Goal: Book appointment/travel/reservation

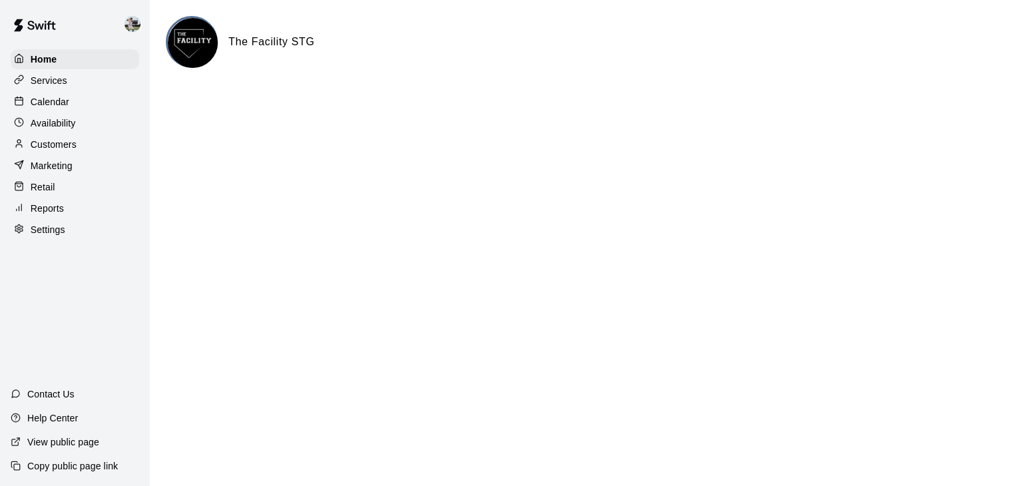
click at [55, 211] on p "Reports" at bounding box center [47, 208] width 33 height 13
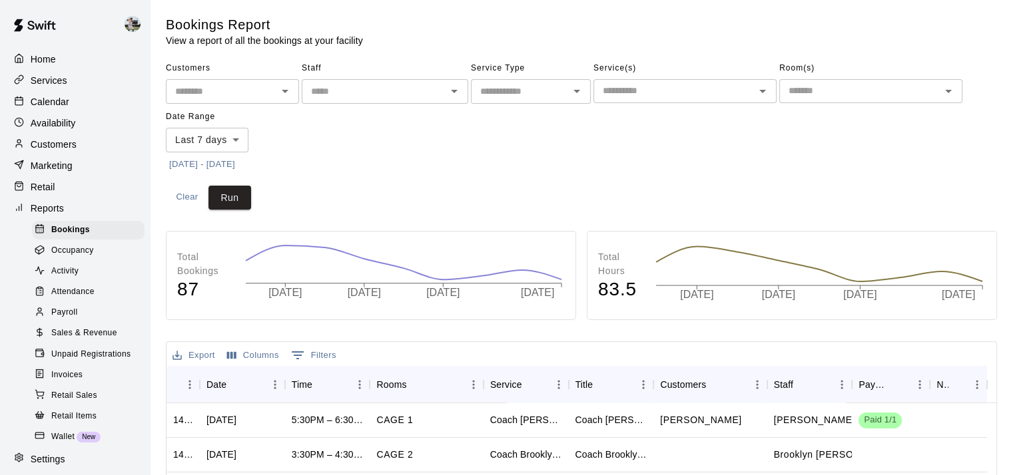
click at [84, 340] on span "Sales & Revenue" at bounding box center [84, 333] width 66 height 13
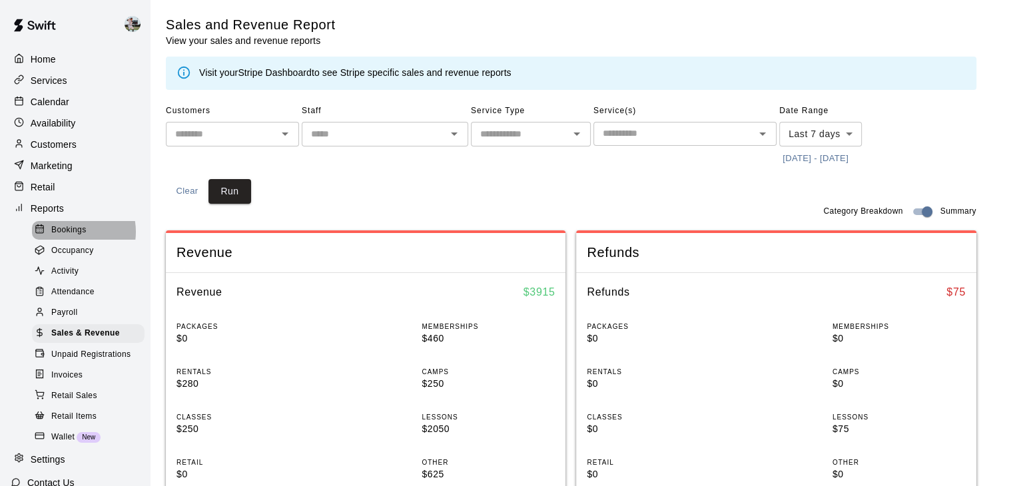
click at [69, 237] on span "Bookings" at bounding box center [68, 230] width 35 height 13
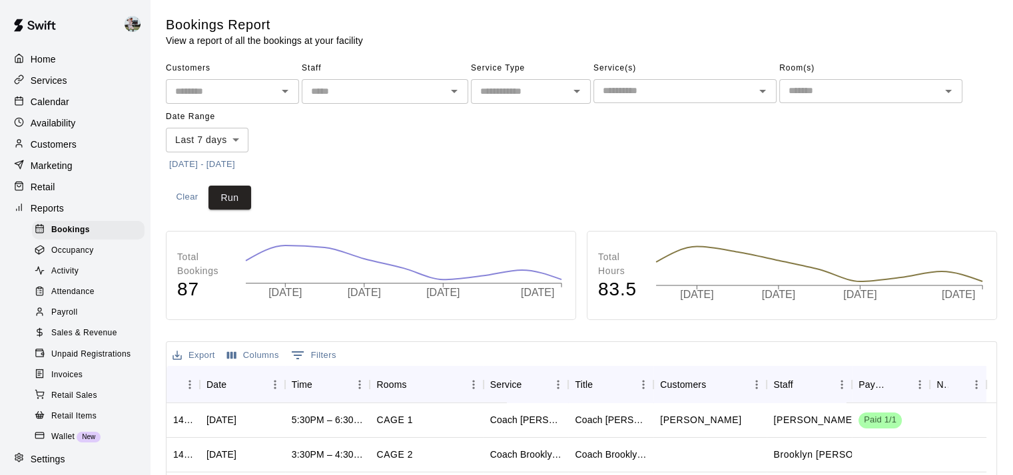
click at [74, 256] on span "Occupancy" at bounding box center [72, 250] width 43 height 13
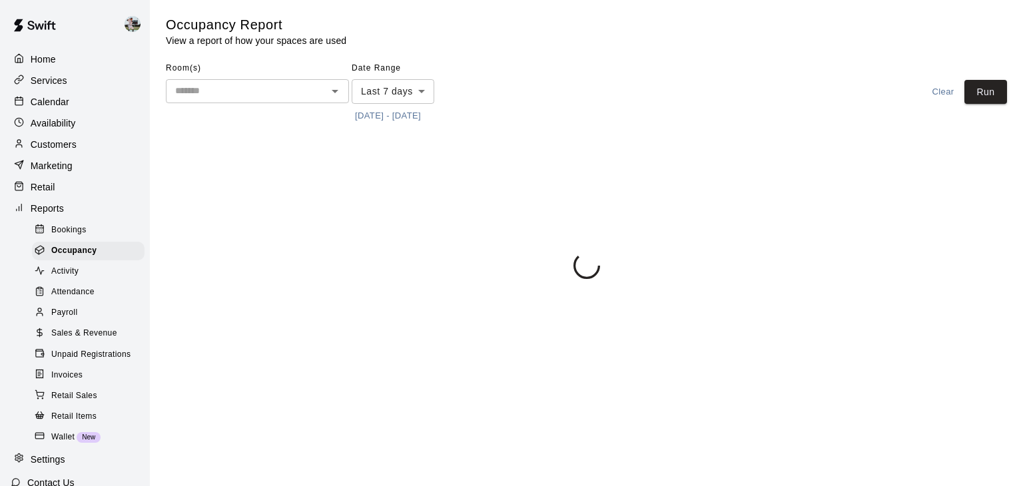
click at [75, 278] on span "Activity" at bounding box center [64, 271] width 27 height 13
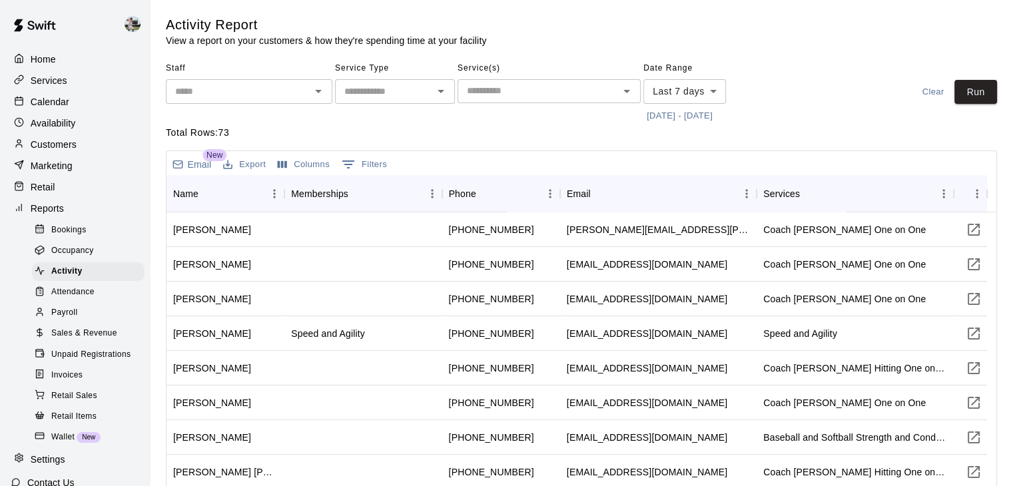
click at [97, 300] on div "Attendance" at bounding box center [88, 292] width 113 height 19
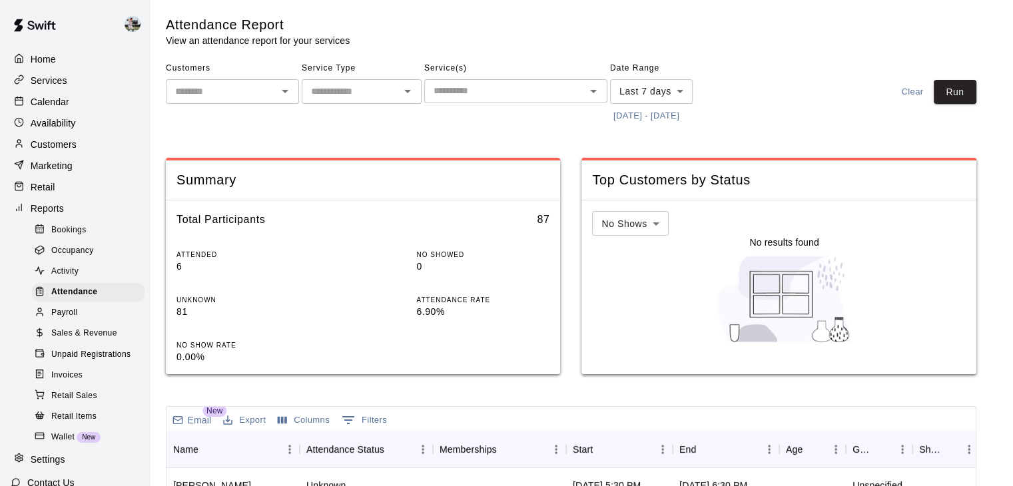
click at [93, 322] on div "Payroll" at bounding box center [88, 313] width 113 height 19
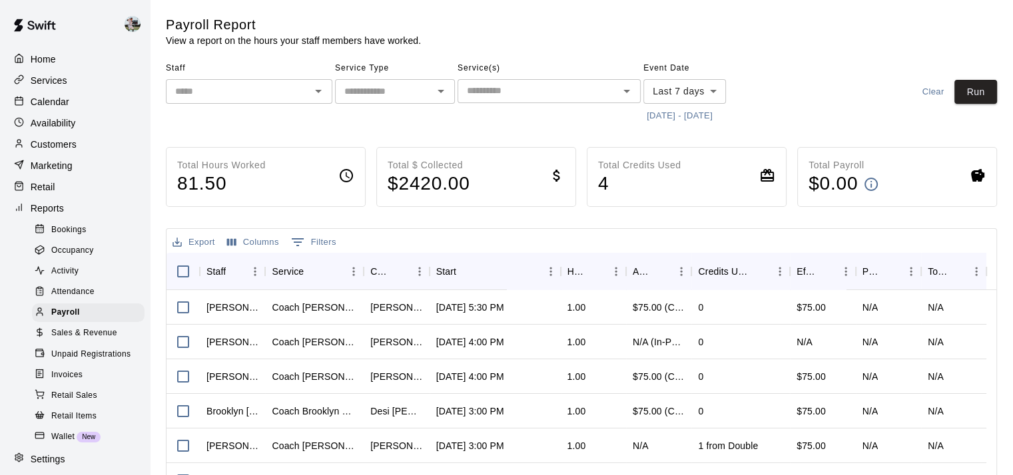
click at [200, 91] on input "text" at bounding box center [238, 91] width 137 height 17
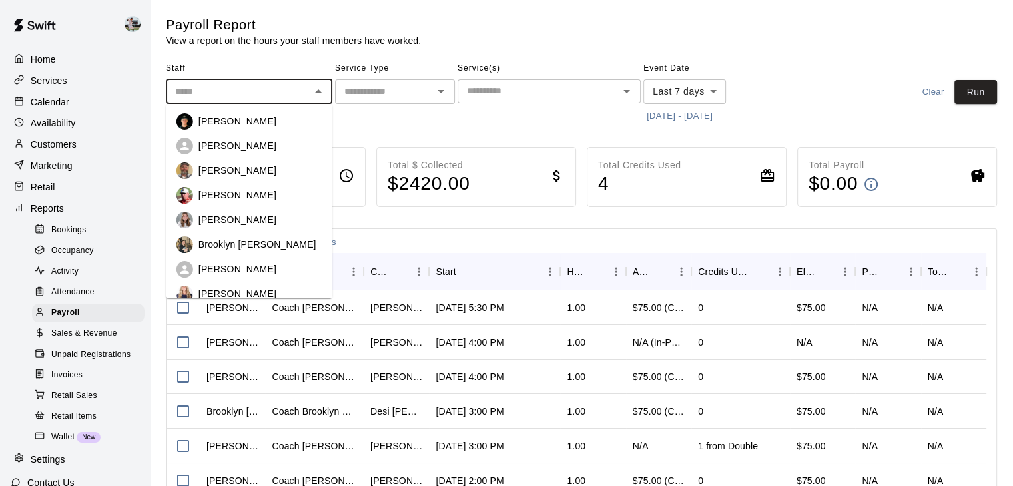
scroll to position [67, 0]
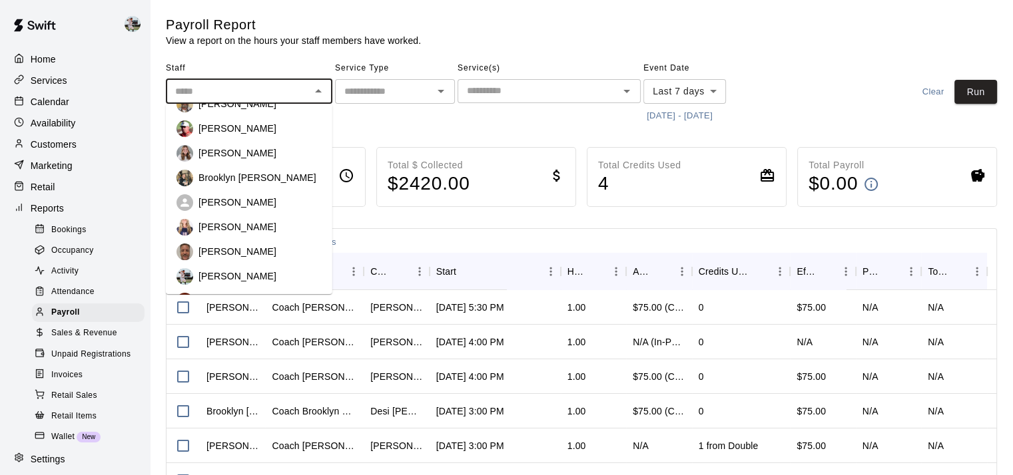
click at [221, 278] on p "[PERSON_NAME]" at bounding box center [237, 276] width 78 height 13
type input "*********"
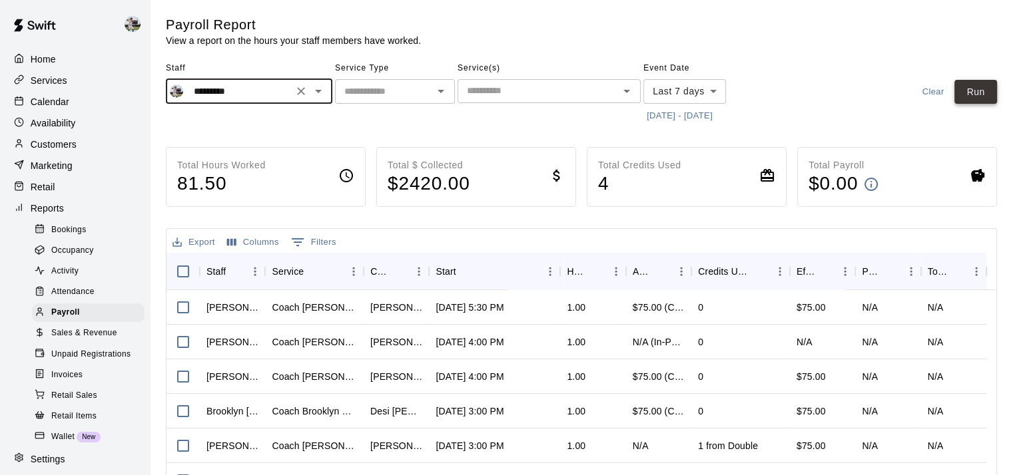
click at [954, 90] on button "Run" at bounding box center [975, 92] width 43 height 25
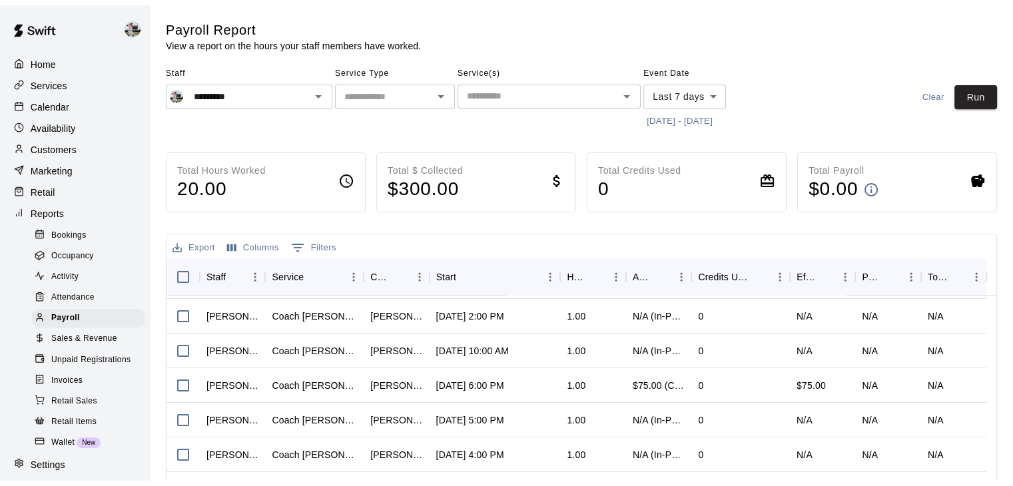
scroll to position [65, 0]
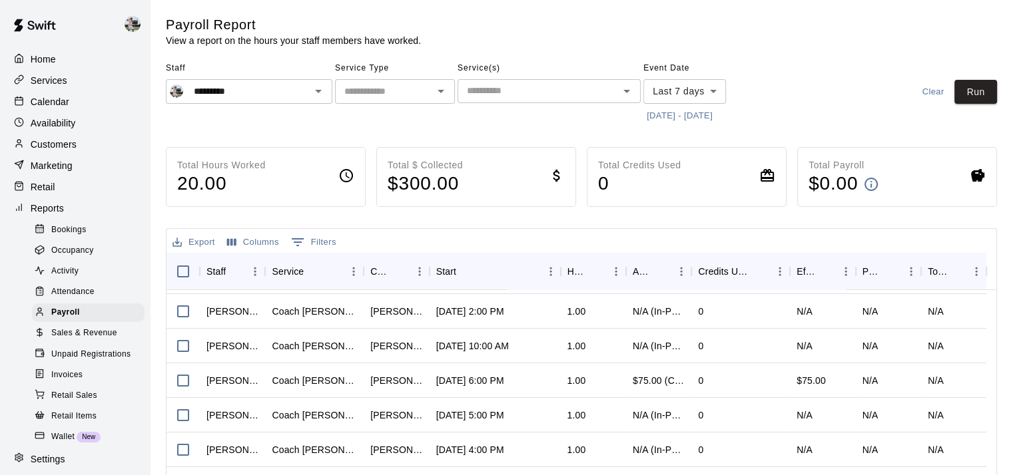
click at [69, 340] on span "Sales & Revenue" at bounding box center [84, 333] width 66 height 13
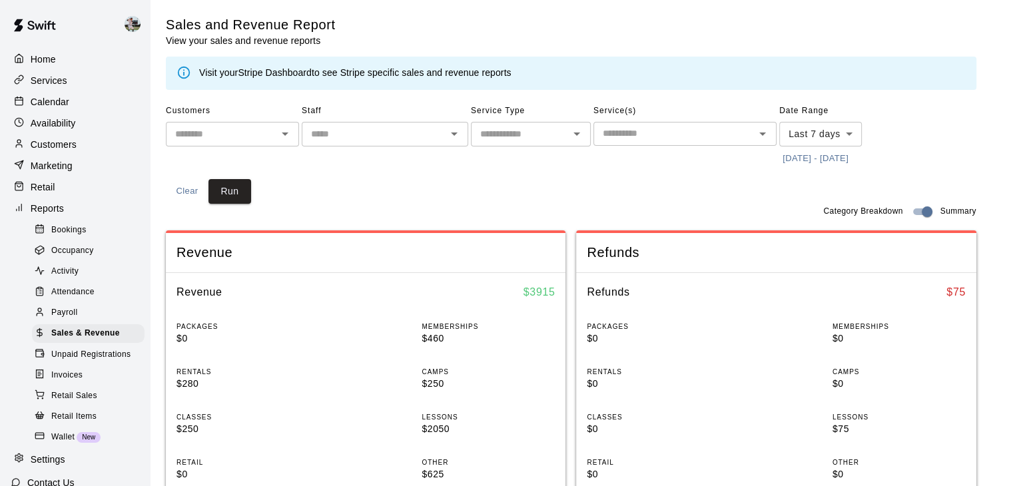
click at [71, 362] on span "Unpaid Registrations" at bounding box center [90, 354] width 79 height 13
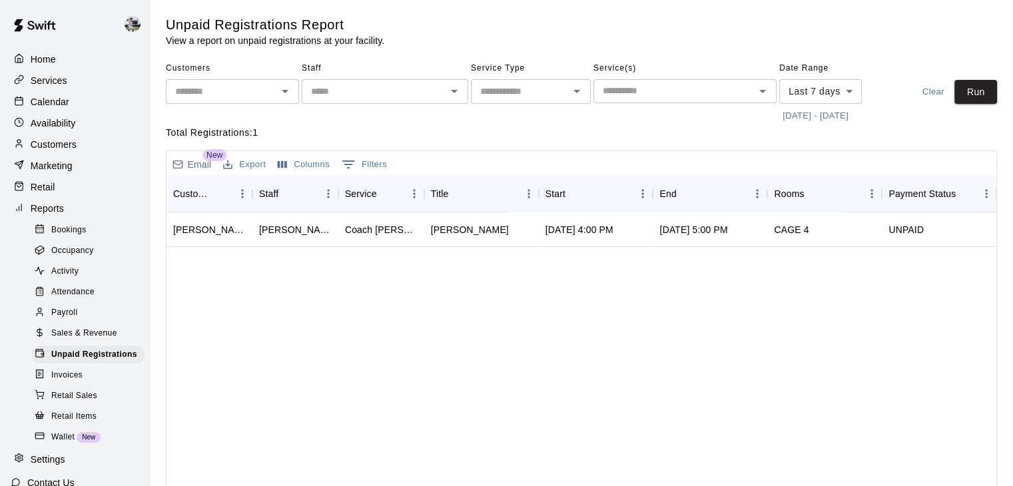
click at [63, 385] on div "Invoices" at bounding box center [88, 375] width 113 height 19
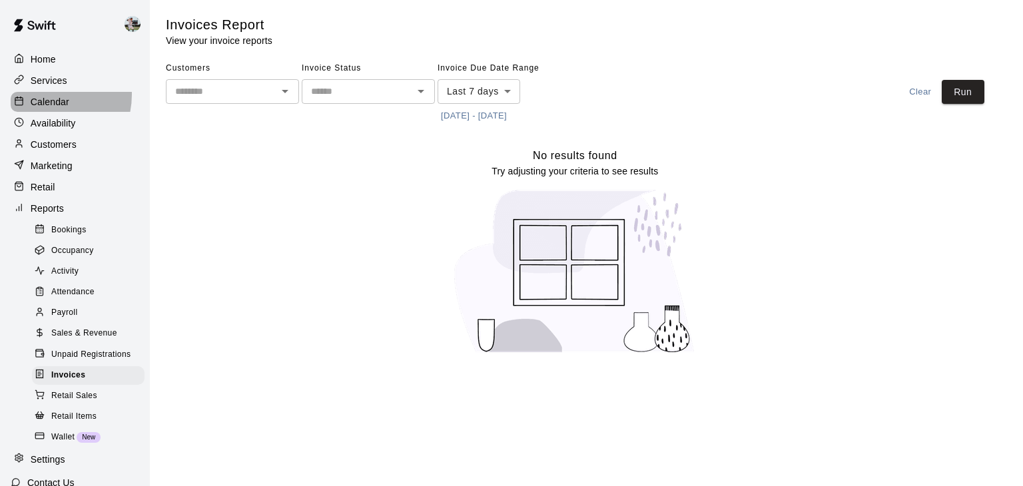
click at [42, 97] on p "Calendar" at bounding box center [50, 101] width 39 height 13
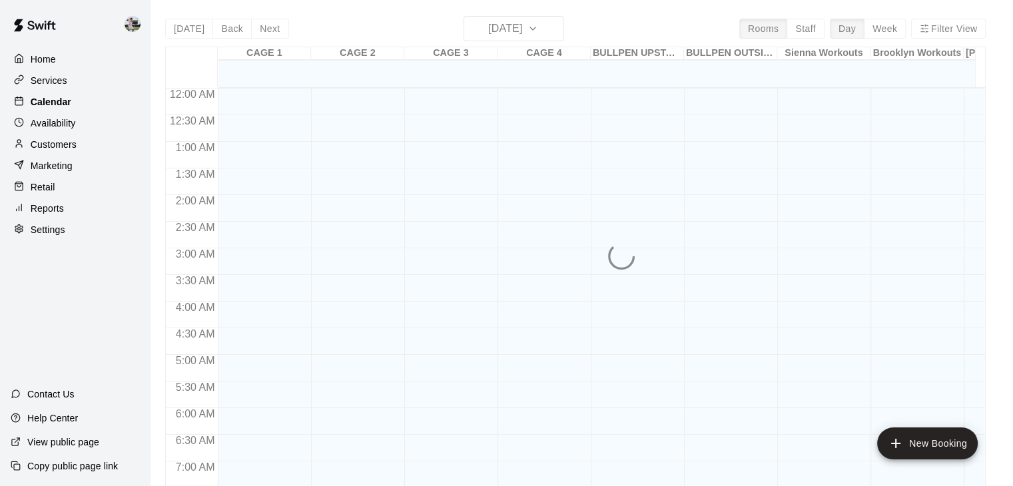
scroll to position [730, 0]
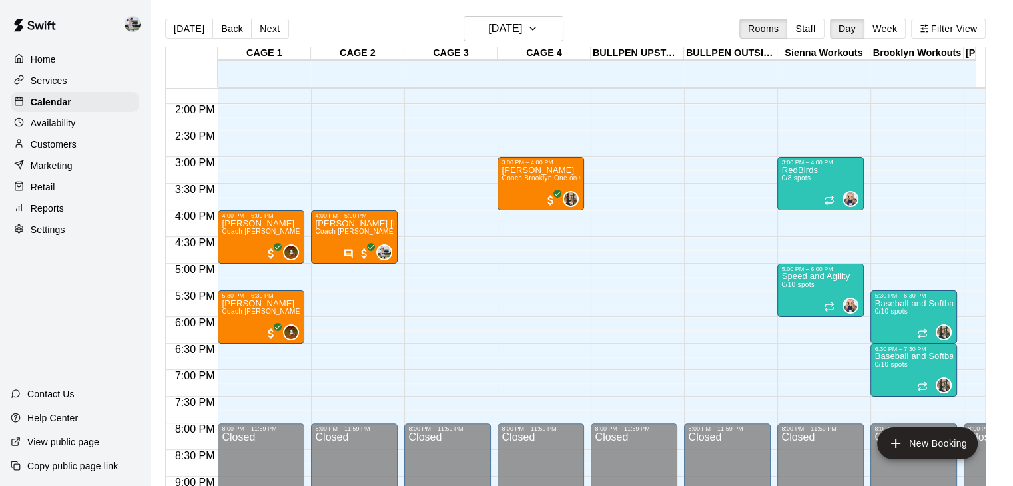
click at [48, 121] on p "Availability" at bounding box center [53, 123] width 45 height 13
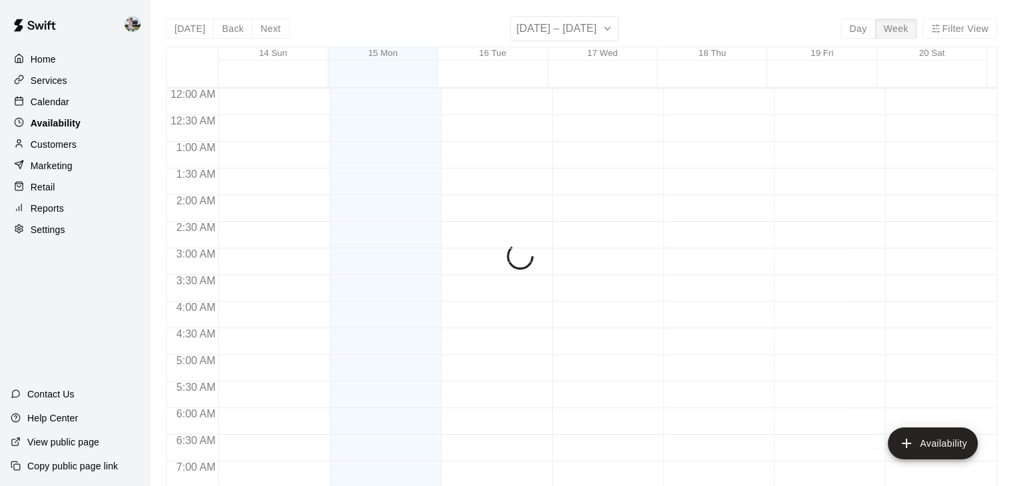
scroll to position [730, 0]
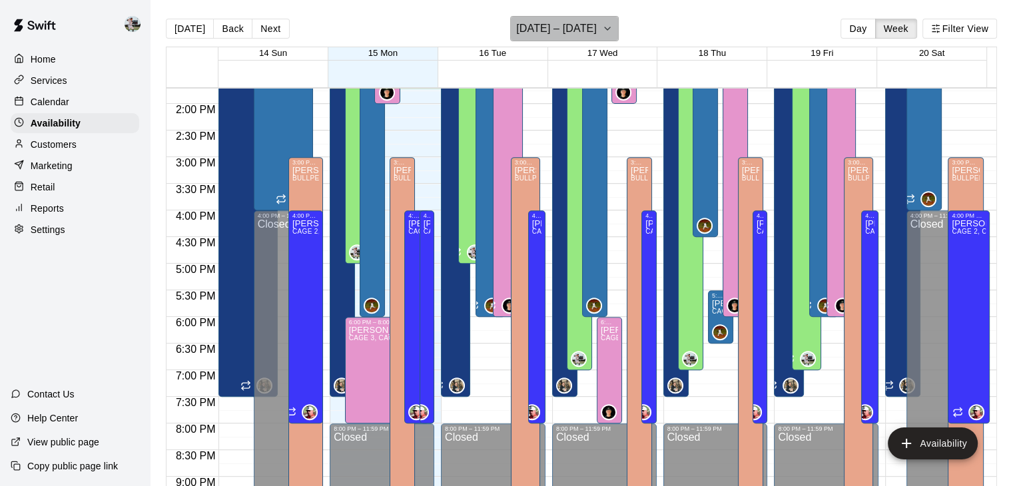
click at [581, 21] on h6 "[DATE] – [DATE]" at bounding box center [556, 28] width 81 height 19
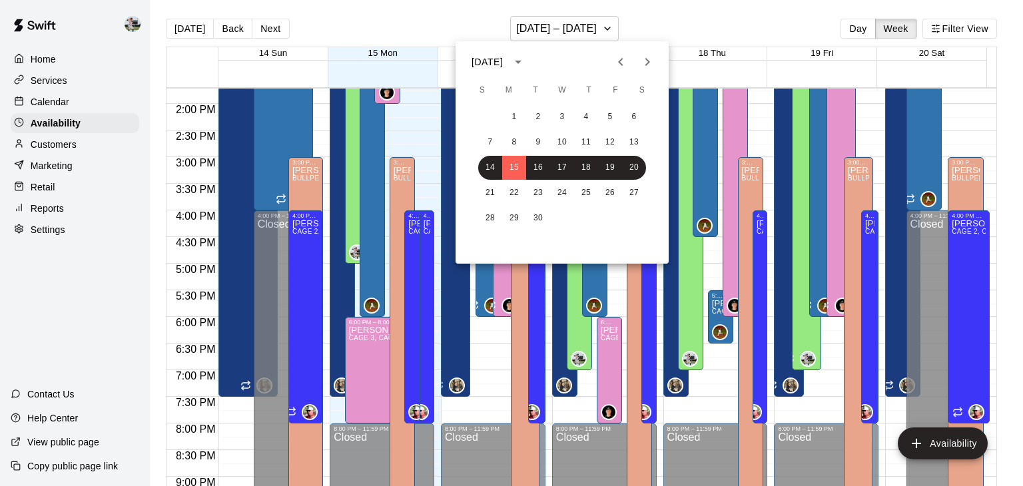
click at [894, 32] on div at bounding box center [511, 243] width 1023 height 486
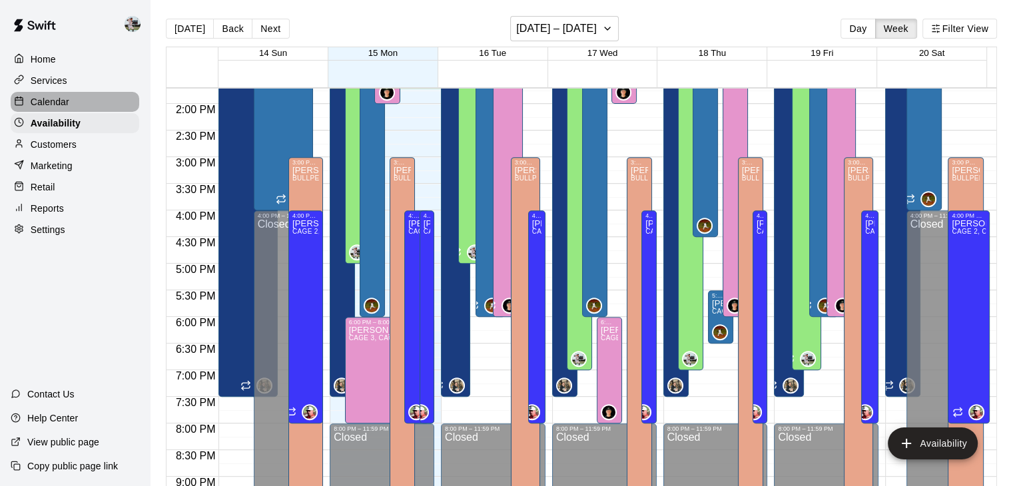
click at [82, 111] on div "Calendar" at bounding box center [75, 102] width 129 height 20
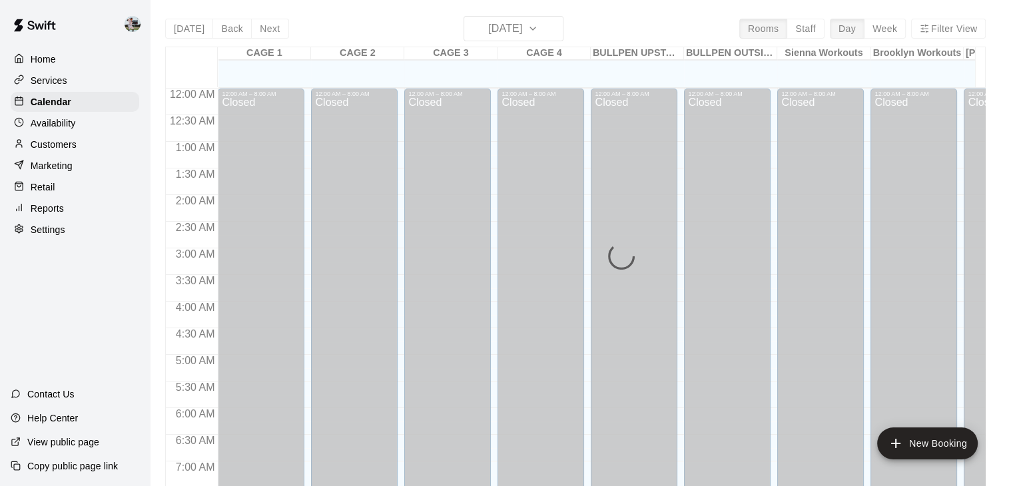
scroll to position [730, 0]
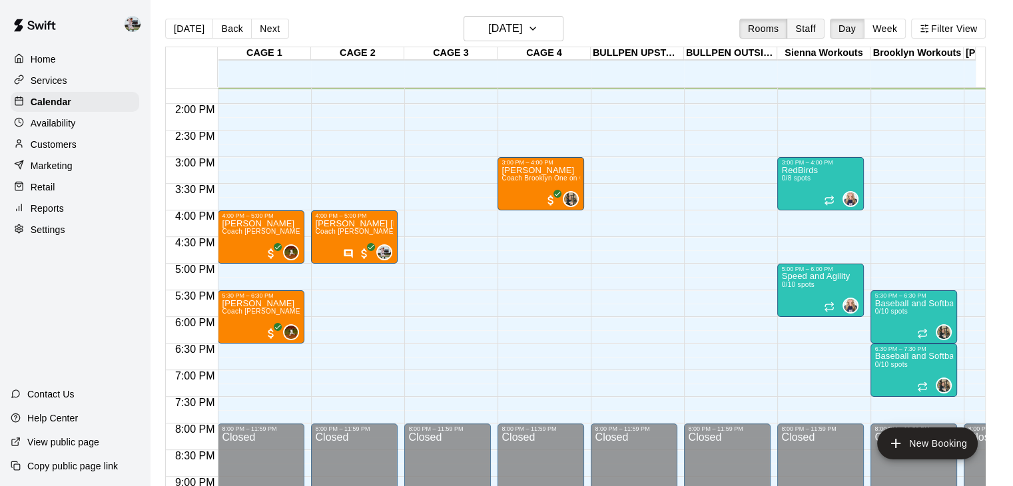
click at [814, 28] on button "Staff" at bounding box center [805, 29] width 38 height 20
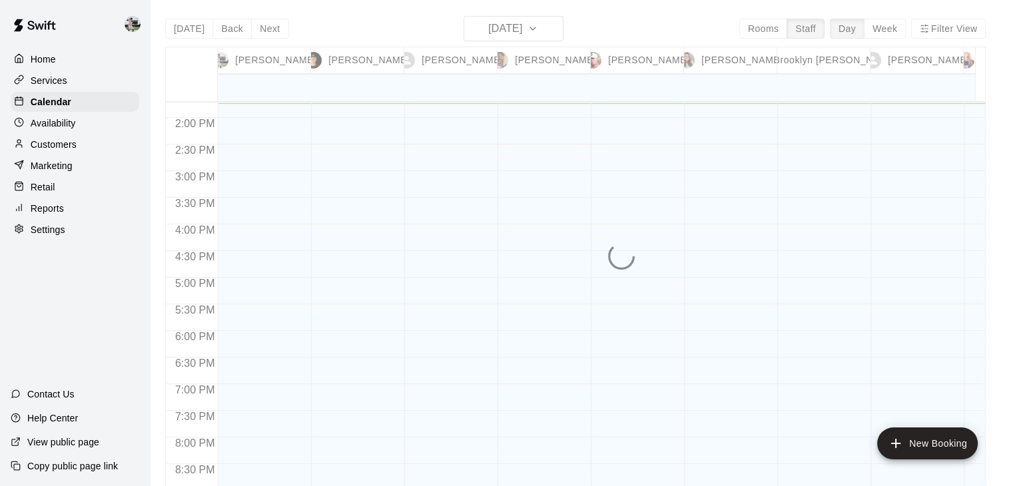
click at [894, 25] on button "Week" at bounding box center [885, 29] width 42 height 20
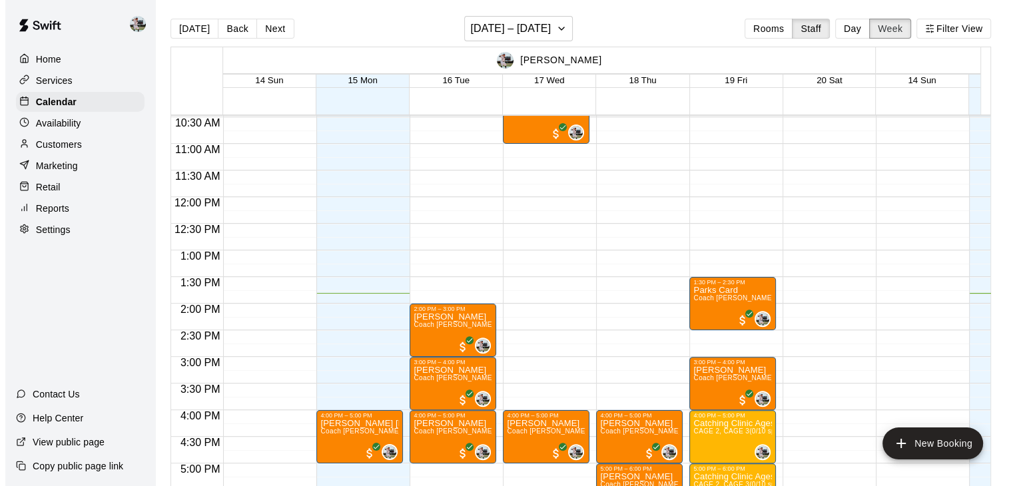
scroll to position [557, 0]
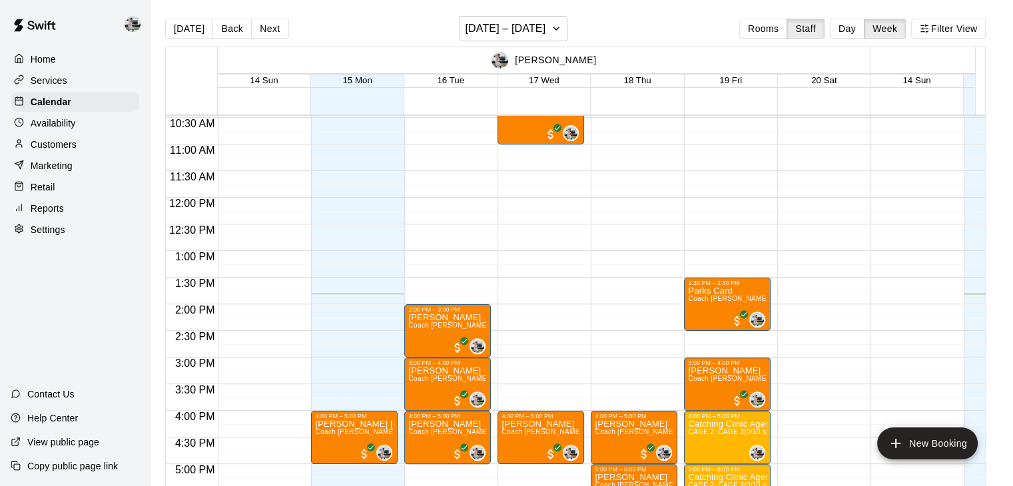
click at [414, 203] on div "2:00 PM – 3:00 PM [PERSON_NAME] Coach [PERSON_NAME] One on One (CAGE 2) 0 3:00 …" at bounding box center [447, 198] width 87 height 1278
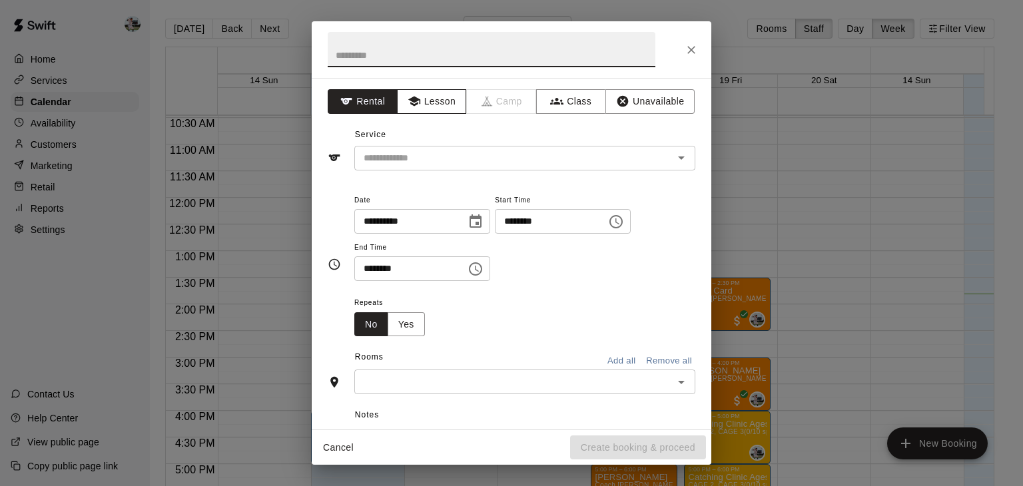
click at [419, 105] on button "Lesson" at bounding box center [432, 101] width 70 height 25
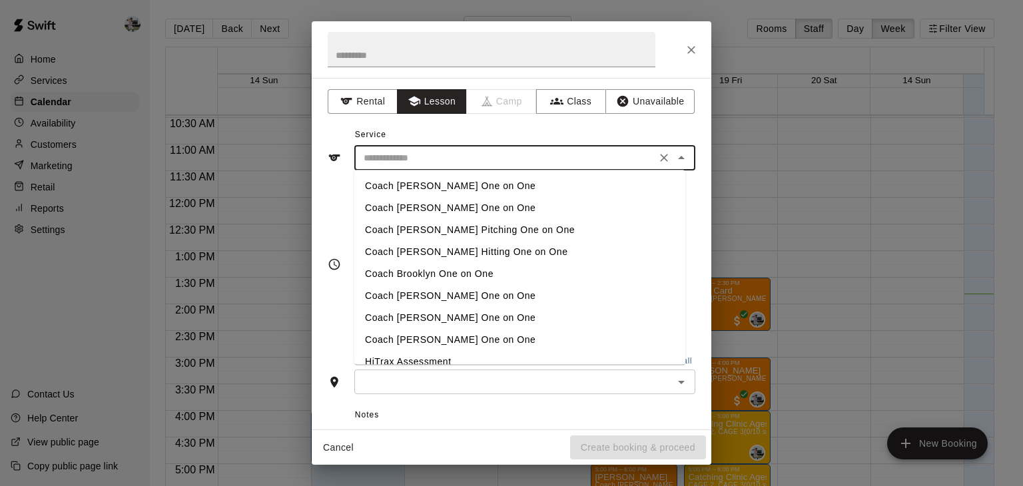
click at [421, 160] on input "text" at bounding box center [505, 158] width 294 height 17
click at [418, 187] on li "Coach [PERSON_NAME] One on One" at bounding box center [519, 186] width 331 height 22
type input "**********"
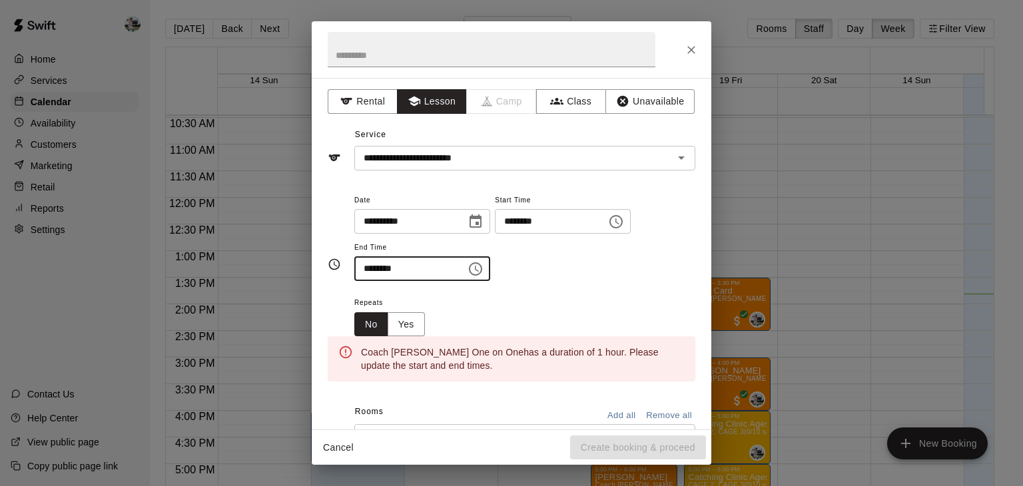
click at [388, 264] on input "********" at bounding box center [405, 268] width 103 height 25
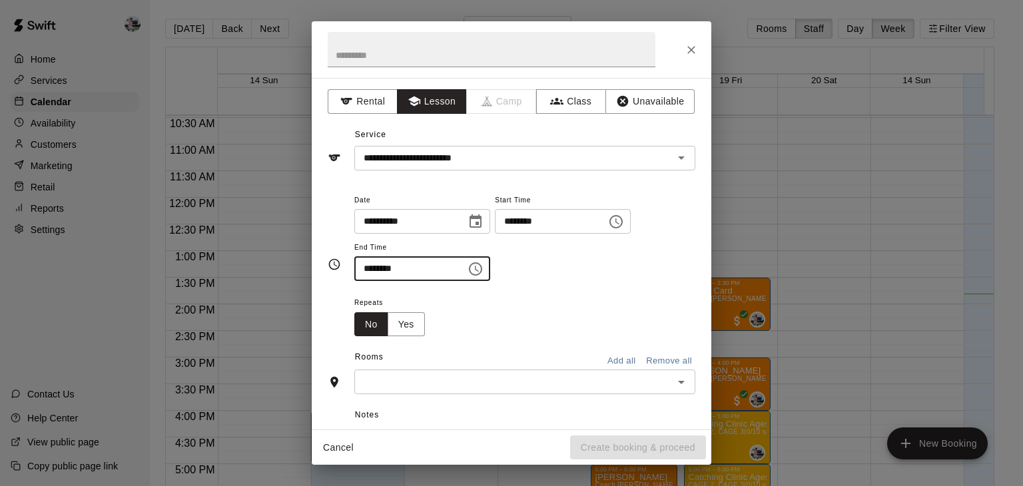
type input "********"
click at [420, 380] on input "text" at bounding box center [513, 382] width 311 height 17
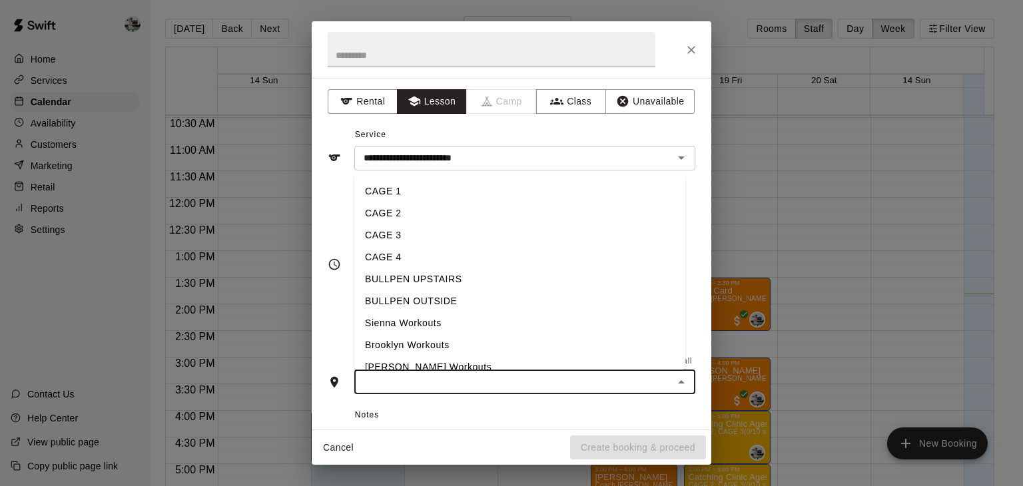
click at [405, 217] on li "CAGE 2" at bounding box center [519, 214] width 331 height 22
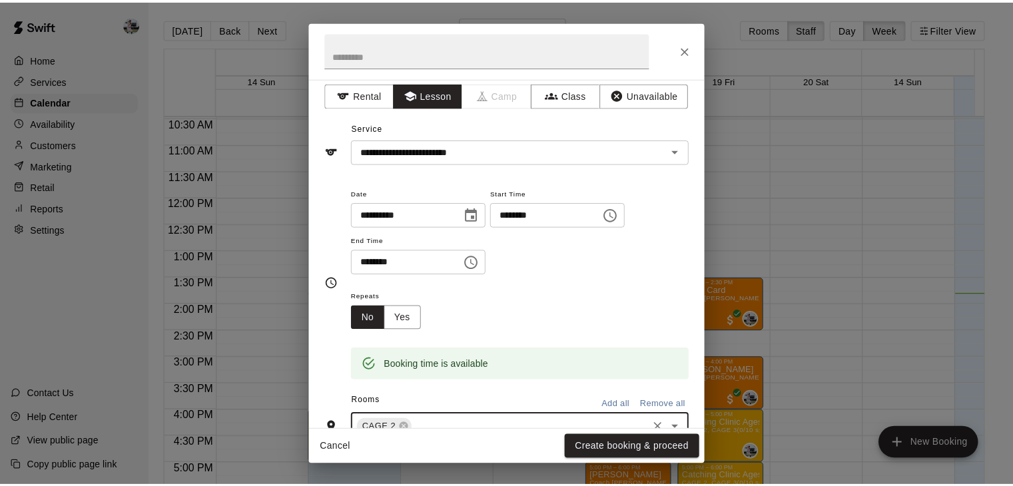
scroll to position [0, 0]
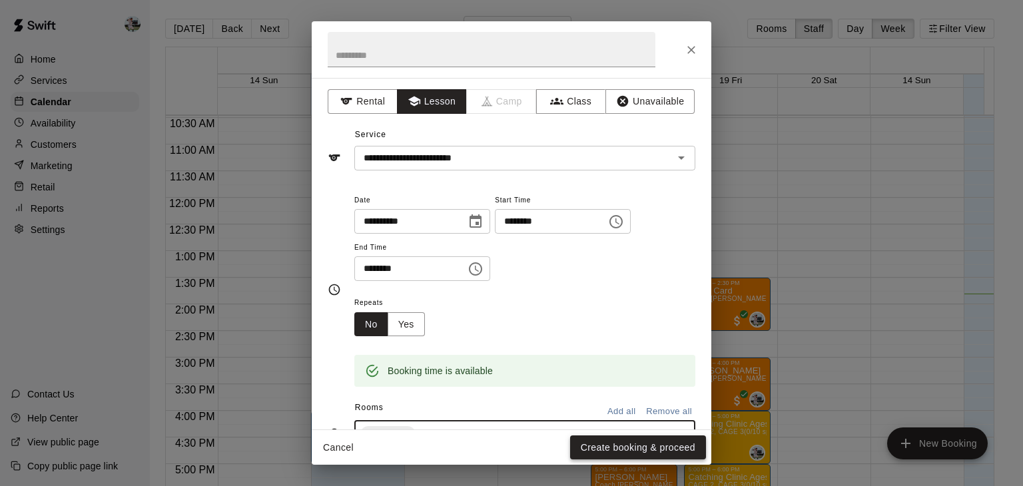
click at [606, 451] on button "Create booking & proceed" at bounding box center [638, 447] width 136 height 25
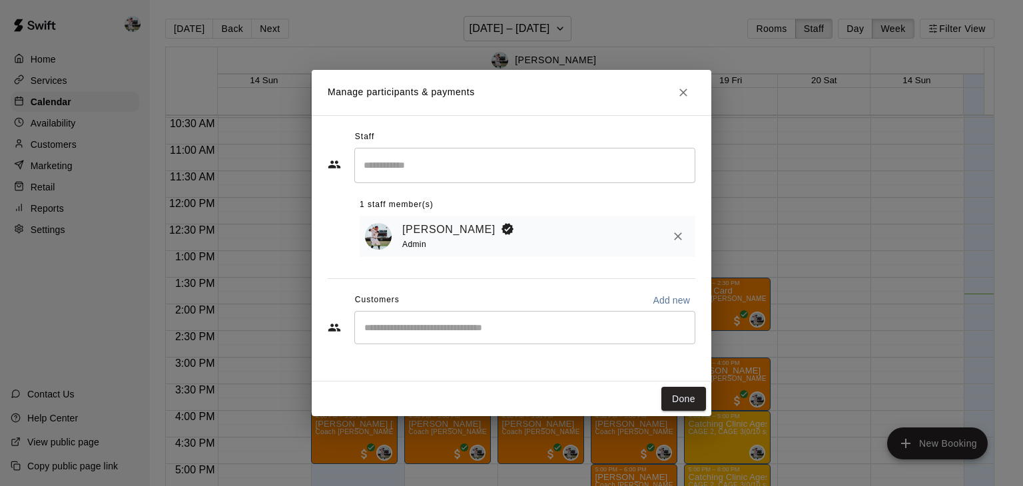
click at [427, 163] on input "Search staff" at bounding box center [524, 165] width 329 height 23
click at [336, 129] on div "Staff" at bounding box center [512, 137] width 368 height 21
click at [420, 331] on input "Start typing to search customers..." at bounding box center [524, 327] width 329 height 13
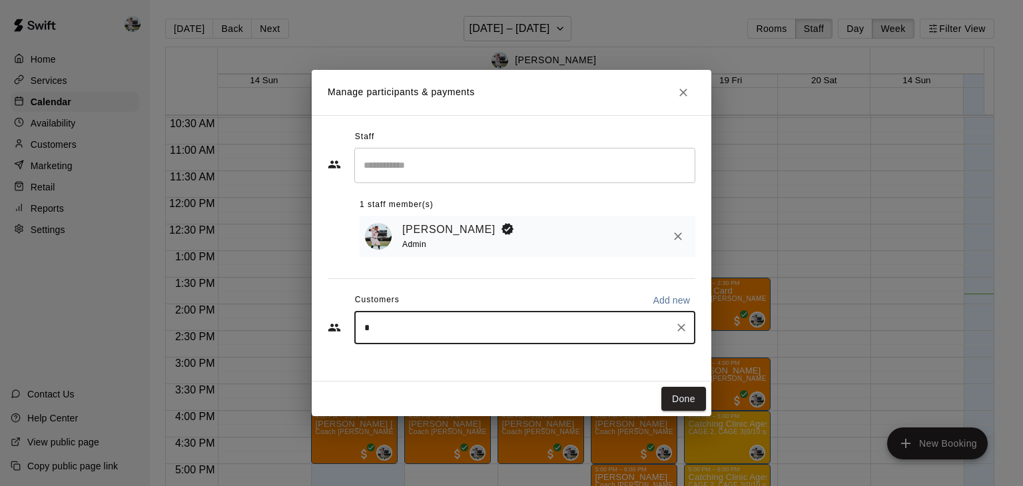
type input "**"
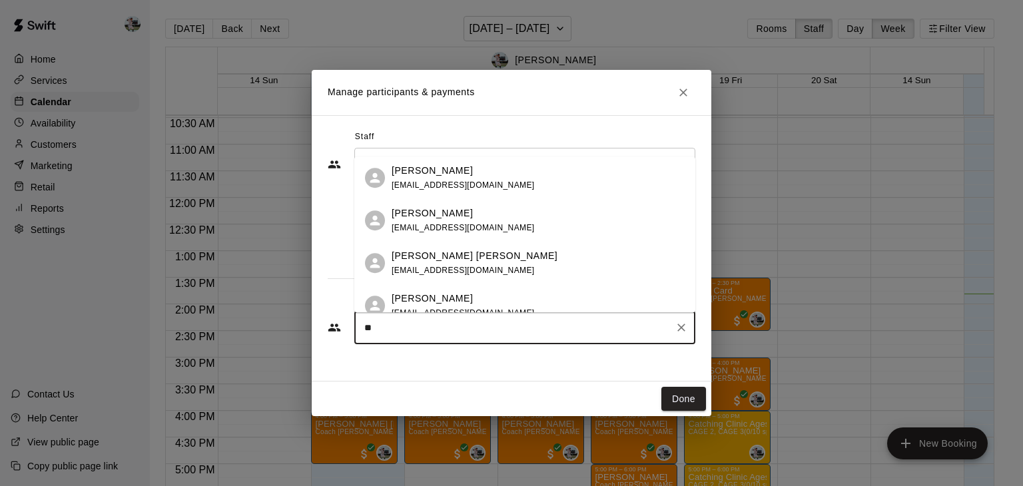
click at [437, 171] on p "[PERSON_NAME]" at bounding box center [432, 171] width 81 height 14
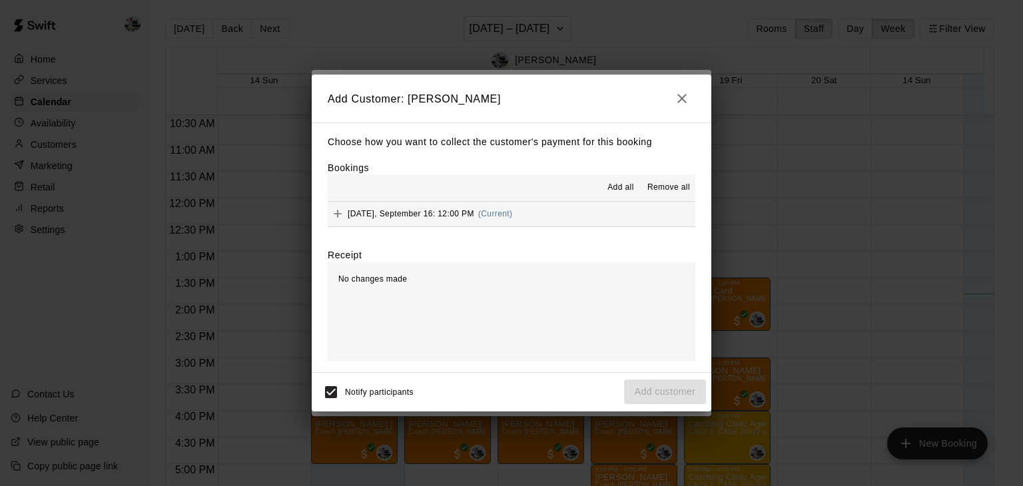
click at [354, 208] on div "[DATE], September 16: 12:00 PM (Current)" at bounding box center [420, 214] width 184 height 20
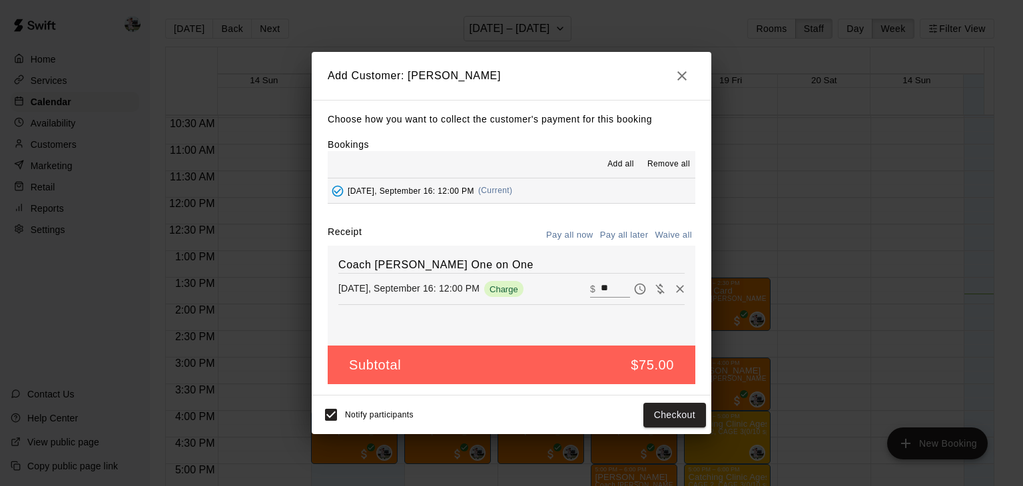
click at [577, 236] on button "Pay all now" at bounding box center [570, 235] width 54 height 21
click at [629, 232] on button "Pay all later" at bounding box center [624, 235] width 55 height 21
click at [670, 416] on button "Add customer" at bounding box center [665, 415] width 82 height 25
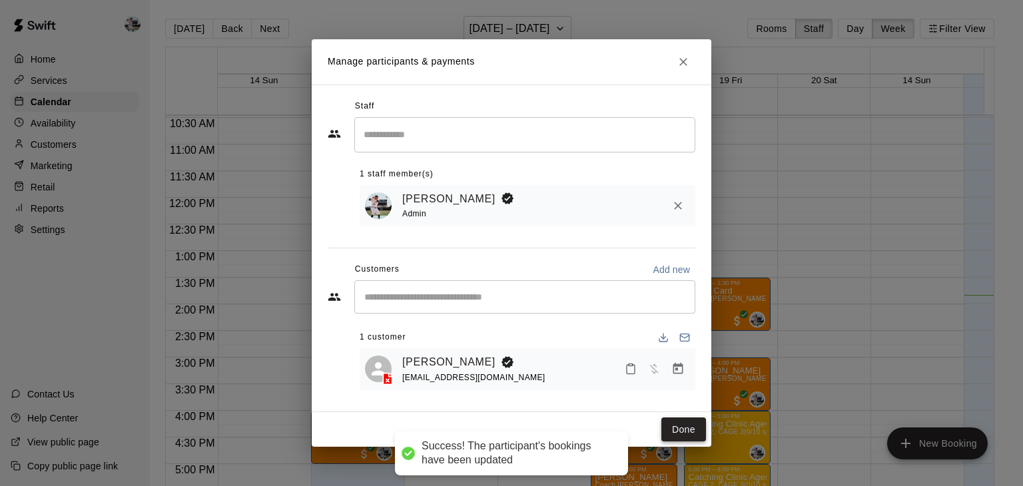
click at [682, 432] on button "Done" at bounding box center [683, 430] width 45 height 25
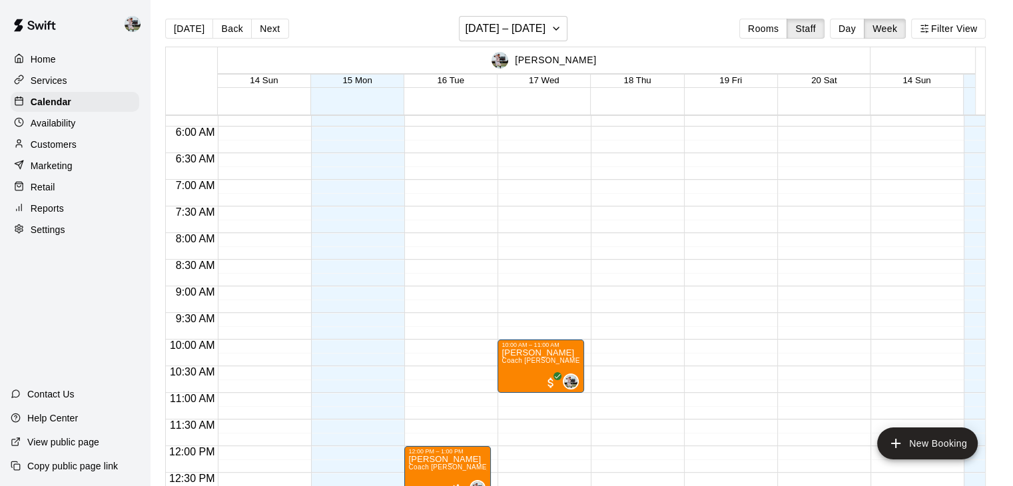
scroll to position [310, 0]
